Goal: Navigation & Orientation: Find specific page/section

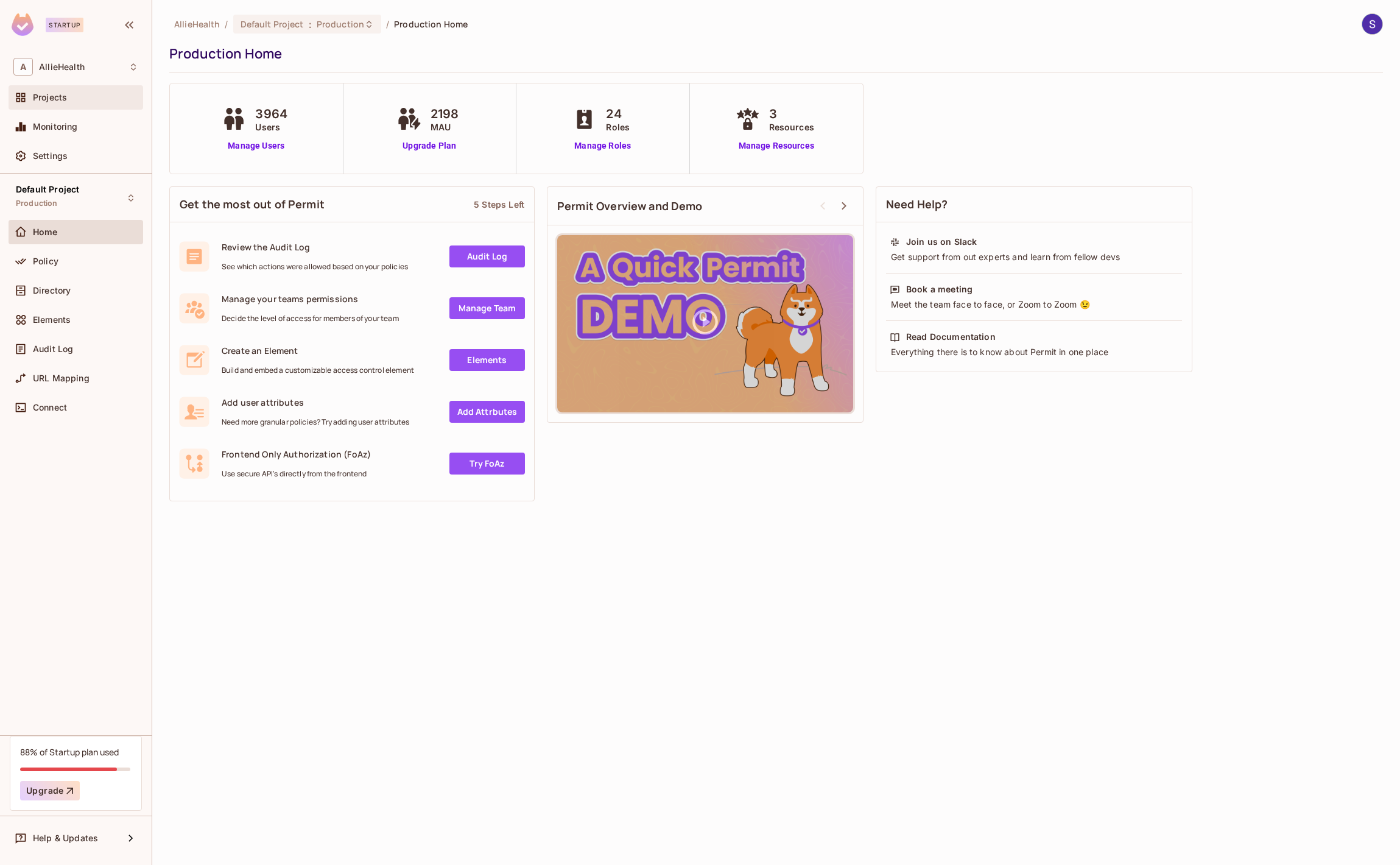
click at [57, 100] on span "Projects" at bounding box center [50, 97] width 34 height 9
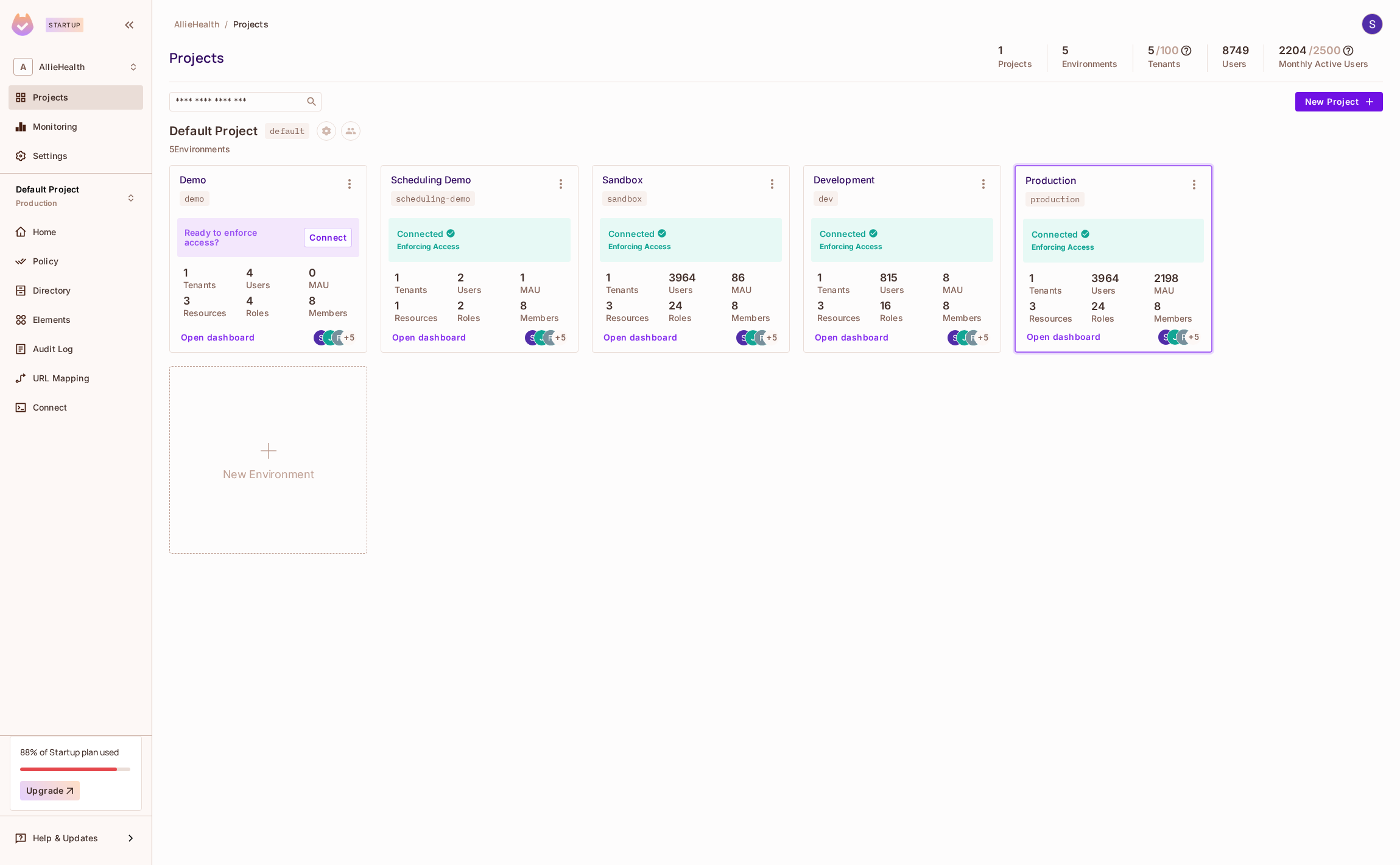
click at [522, 52] on div "Projects" at bounding box center [573, 58] width 809 height 18
